Goal: Task Accomplishment & Management: Complete application form

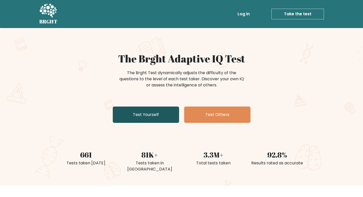
click at [156, 114] on link "Test Yourself" at bounding box center [146, 115] width 66 height 16
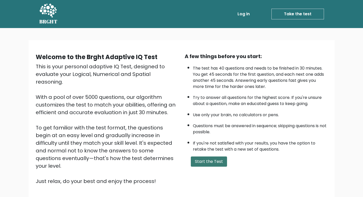
click at [212, 162] on button "Start the Test" at bounding box center [209, 162] width 36 height 10
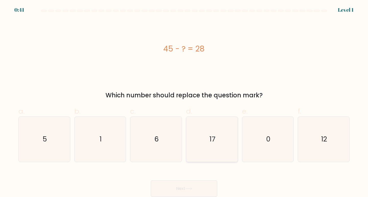
click at [223, 123] on icon "17" at bounding box center [211, 139] width 45 height 45
click at [184, 102] on input "d. 17" at bounding box center [184, 100] width 0 height 3
radio input "true"
click at [181, 188] on button "Next" at bounding box center [184, 189] width 66 height 16
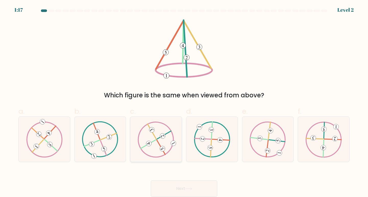
click at [164, 138] on 615 at bounding box center [162, 136] width 7 height 7
click at [184, 102] on input "c." at bounding box center [184, 100] width 0 height 3
radio input "true"
click at [195, 189] on button "Next" at bounding box center [184, 189] width 66 height 16
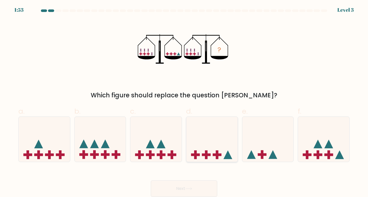
click at [222, 136] on icon at bounding box center [211, 139] width 51 height 42
click at [184, 102] on input "d." at bounding box center [184, 100] width 0 height 3
radio input "true"
click at [186, 185] on button "Next" at bounding box center [184, 189] width 66 height 16
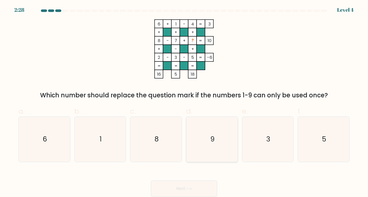
click at [211, 139] on text "9" at bounding box center [212, 139] width 4 height 9
click at [184, 102] on input "d. 9" at bounding box center [184, 100] width 0 height 3
radio input "true"
click at [202, 184] on button "Next" at bounding box center [184, 189] width 66 height 16
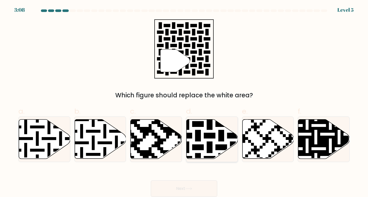
click at [222, 136] on icon at bounding box center [226, 118] width 93 height 93
click at [184, 102] on input "d." at bounding box center [184, 100] width 0 height 3
radio input "true"
click at [196, 183] on button "Next" at bounding box center [184, 189] width 66 height 16
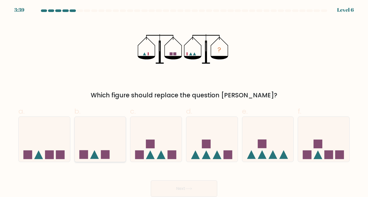
click at [112, 141] on icon at bounding box center [100, 139] width 51 height 42
click at [184, 102] on input "b." at bounding box center [184, 100] width 0 height 3
radio input "true"
click at [196, 186] on button "Next" at bounding box center [184, 189] width 66 height 16
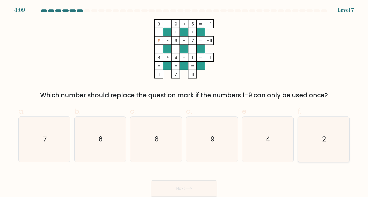
click at [310, 136] on icon "2" at bounding box center [323, 139] width 45 height 45
click at [184, 102] on input "f. 2" at bounding box center [184, 100] width 0 height 3
radio input "true"
click at [180, 186] on button "Next" at bounding box center [184, 189] width 66 height 16
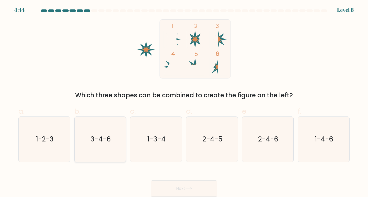
click at [88, 139] on icon "3-4-6" at bounding box center [100, 139] width 45 height 45
click at [184, 102] on input "b. 3-4-6" at bounding box center [184, 100] width 0 height 3
radio input "true"
click at [205, 192] on button "Next" at bounding box center [184, 189] width 66 height 16
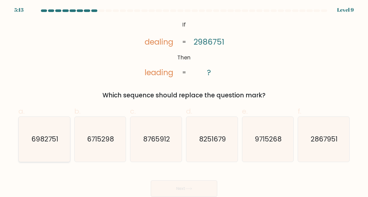
click at [53, 143] on text "6982751" at bounding box center [44, 139] width 27 height 9
click at [184, 102] on input "a. 6982751" at bounding box center [184, 100] width 0 height 3
radio input "true"
click at [196, 182] on button "Next" at bounding box center [184, 189] width 66 height 16
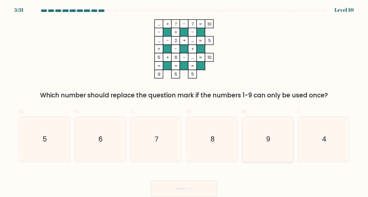
click at [268, 144] on text "9" at bounding box center [268, 139] width 4 height 9
click at [184, 102] on input "e. 9" at bounding box center [184, 100] width 0 height 3
radio input "true"
click at [194, 188] on button "Next" at bounding box center [184, 189] width 66 height 16
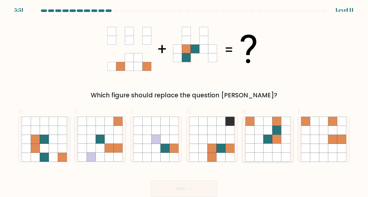
click at [273, 149] on icon at bounding box center [276, 148] width 9 height 9
click at [184, 102] on input "e." at bounding box center [184, 100] width 0 height 3
radio input "true"
click at [192, 189] on icon at bounding box center [188, 189] width 6 height 2
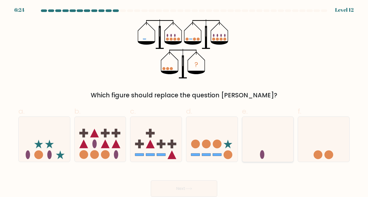
click at [260, 140] on icon at bounding box center [267, 139] width 51 height 42
click at [184, 102] on input "e." at bounding box center [184, 100] width 0 height 3
radio input "true"
click at [193, 186] on button "Next" at bounding box center [184, 189] width 66 height 16
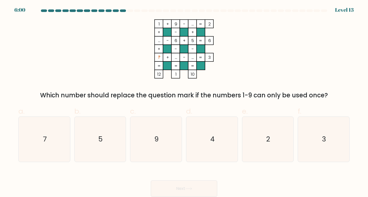
click at [175, 59] on tspan "..." at bounding box center [176, 58] width 2 height 6
click at [217, 136] on icon "4" at bounding box center [211, 139] width 45 height 45
click at [184, 102] on input "d. 4" at bounding box center [184, 100] width 0 height 3
radio input "true"
click at [196, 187] on button "Next" at bounding box center [184, 189] width 66 height 16
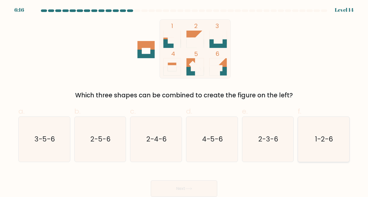
drag, startPoint x: 332, startPoint y: 132, endPoint x: 327, endPoint y: 134, distance: 5.1
click at [332, 132] on icon "1-2-6" at bounding box center [323, 139] width 45 height 45
click at [184, 102] on input "f. 1-2-6" at bounding box center [184, 100] width 0 height 3
radio input "true"
click at [186, 186] on button "Next" at bounding box center [184, 189] width 66 height 16
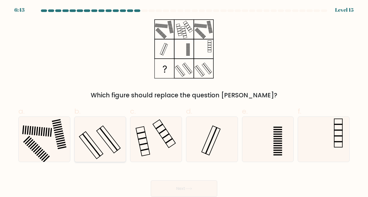
click at [95, 141] on icon at bounding box center [100, 139] width 45 height 45
click at [184, 102] on input "b." at bounding box center [184, 100] width 0 height 3
radio input "true"
click at [206, 191] on button "Next" at bounding box center [184, 189] width 66 height 16
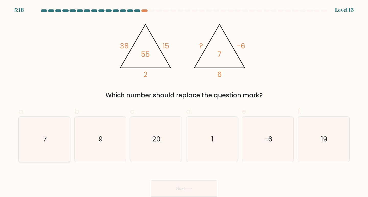
click at [57, 137] on icon "7" at bounding box center [44, 139] width 45 height 45
click at [184, 102] on input "a. 7" at bounding box center [184, 100] width 0 height 3
radio input "true"
click at [194, 180] on div "Next" at bounding box center [183, 183] width 337 height 29
click at [197, 187] on button "Next" at bounding box center [184, 189] width 66 height 16
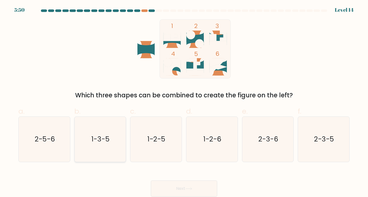
click at [84, 139] on icon "1-3-5" at bounding box center [100, 139] width 45 height 45
click at [184, 102] on input "b. 1-3-5" at bounding box center [184, 100] width 0 height 3
radio input "true"
click at [193, 193] on button "Next" at bounding box center [184, 189] width 66 height 16
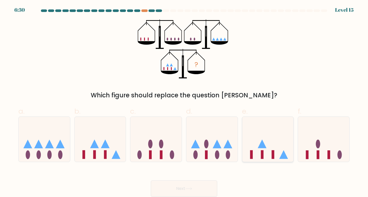
click at [262, 147] on icon at bounding box center [261, 144] width 9 height 9
click at [184, 102] on input "e." at bounding box center [184, 100] width 0 height 3
radio input "true"
click at [252, 134] on icon at bounding box center [267, 139] width 51 height 42
click at [184, 102] on input "e." at bounding box center [184, 100] width 0 height 3
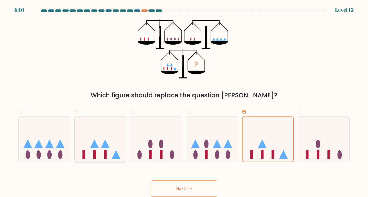
click at [118, 141] on icon at bounding box center [100, 139] width 51 height 42
click at [184, 102] on input "b." at bounding box center [184, 100] width 0 height 3
radio input "true"
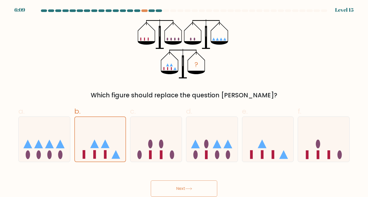
click at [173, 184] on button "Next" at bounding box center [184, 189] width 66 height 16
